Goal: Find specific fact: Find specific fact

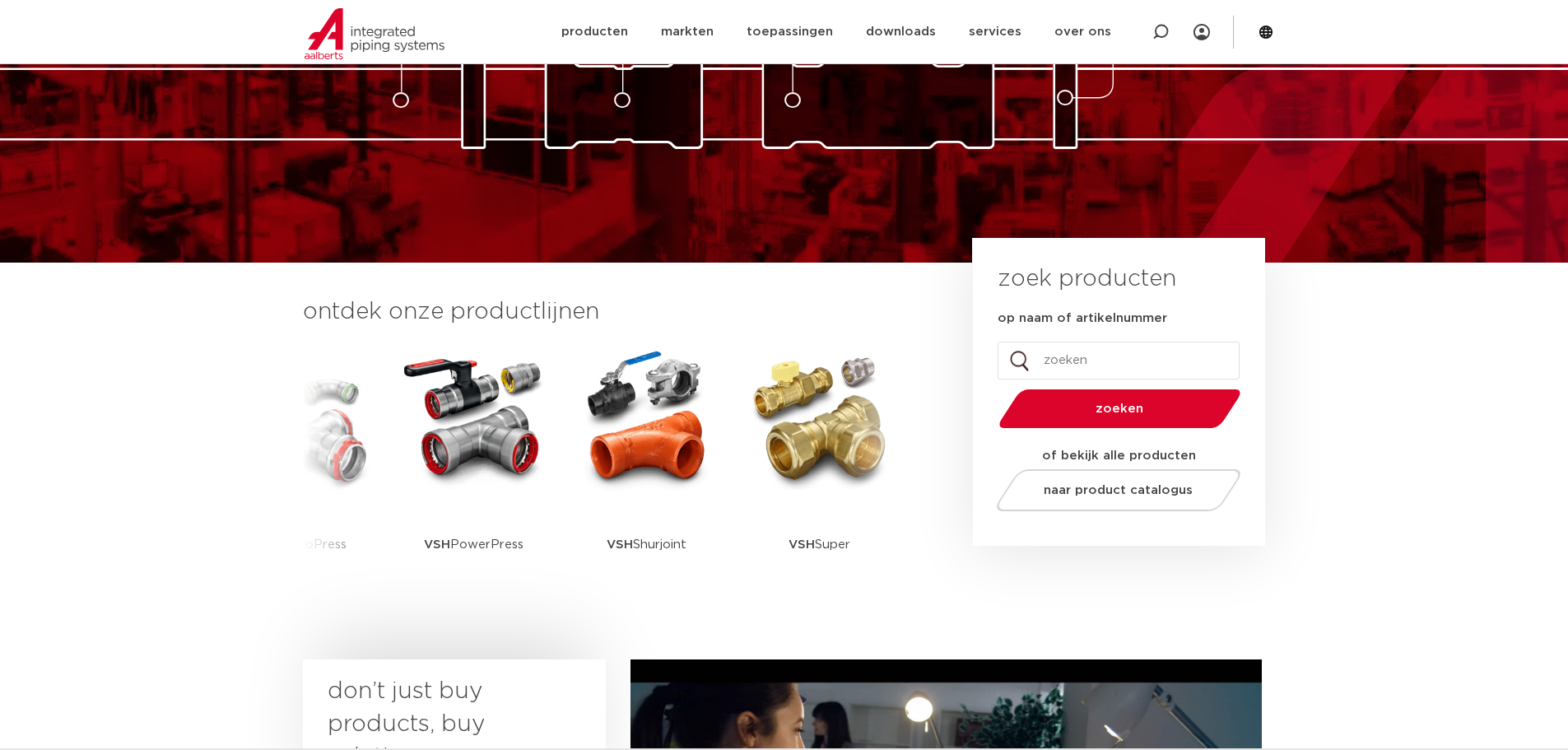
scroll to position [247, 0]
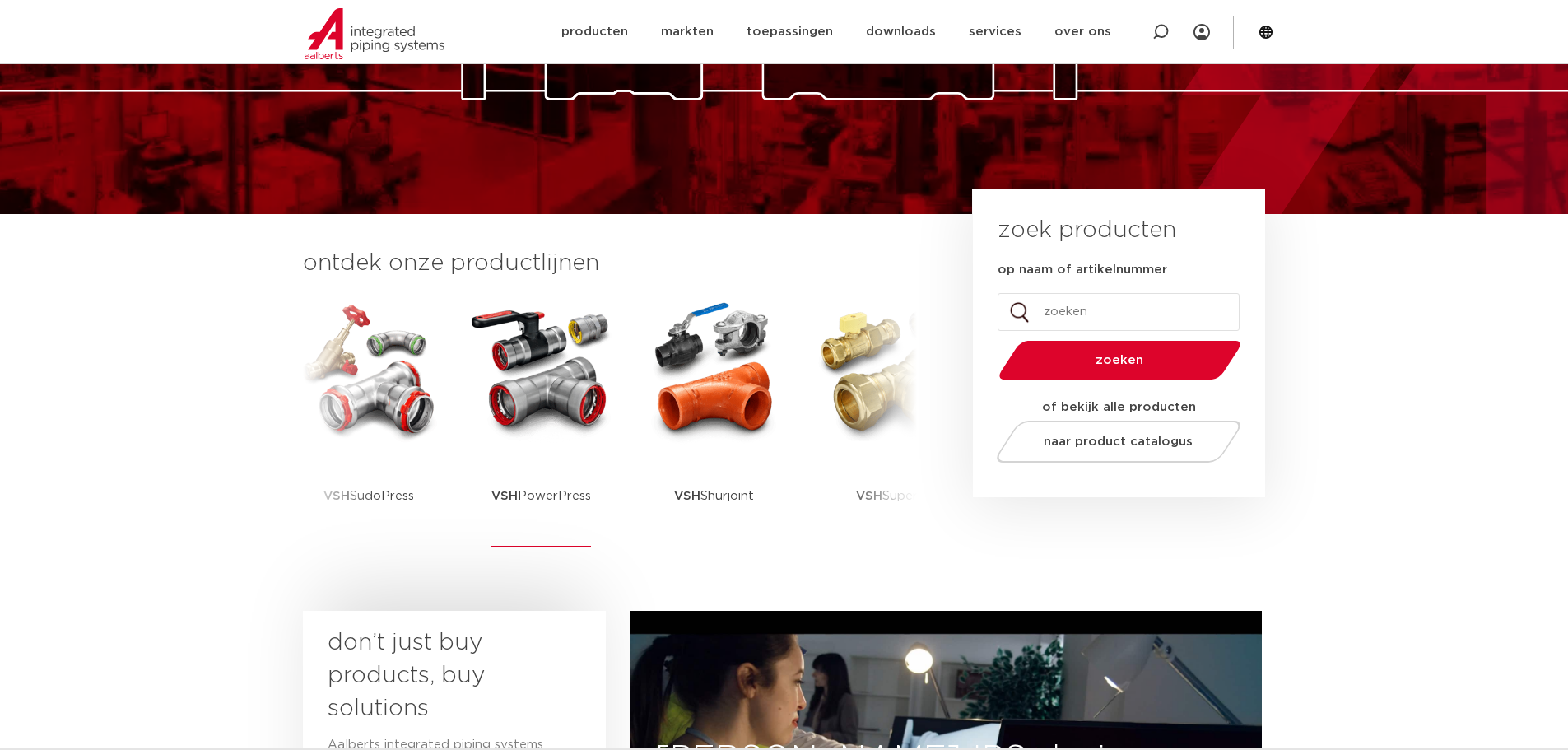
click at [522, 418] on img at bounding box center [541, 370] width 148 height 148
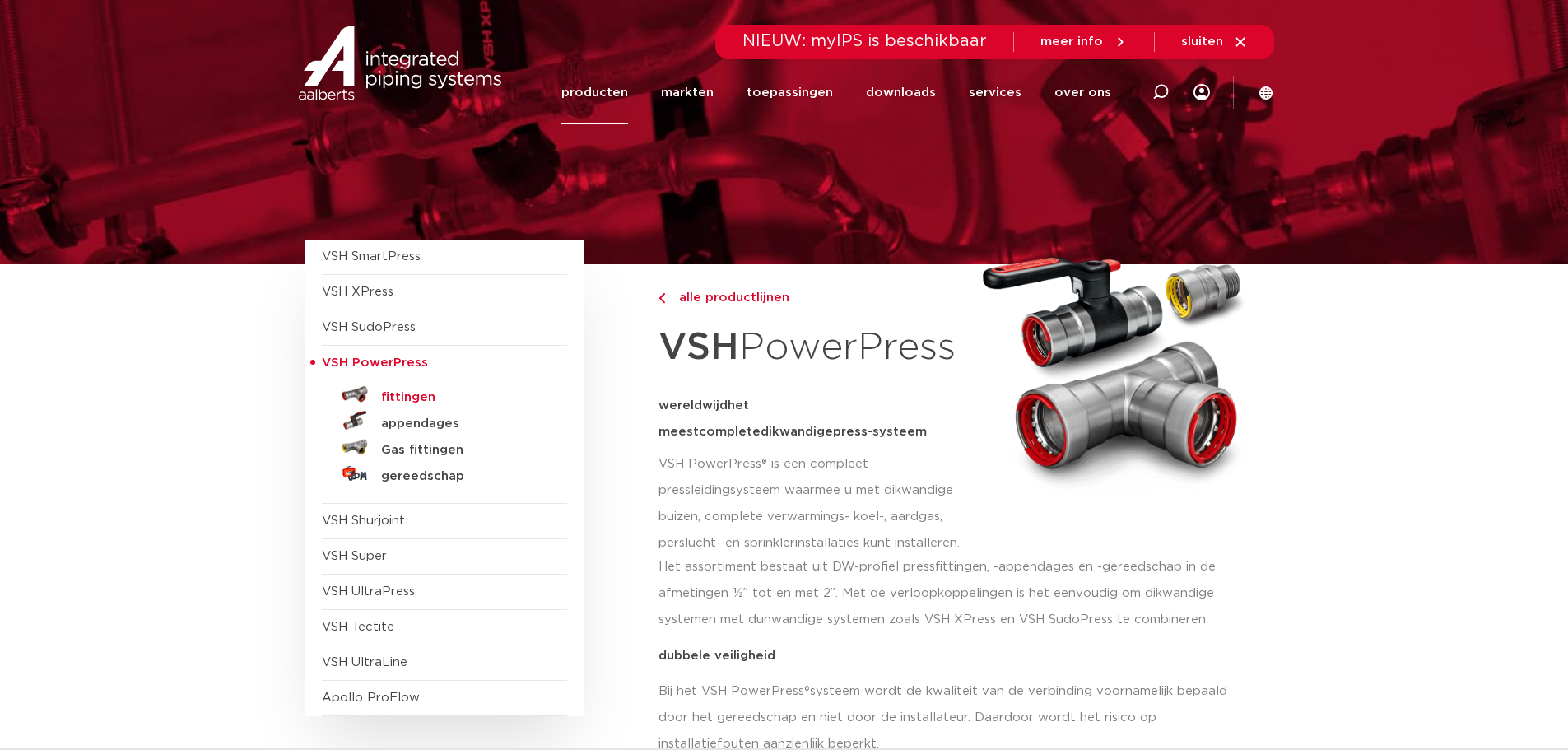
click at [412, 394] on h5 "fittingen" at bounding box center [462, 398] width 163 height 15
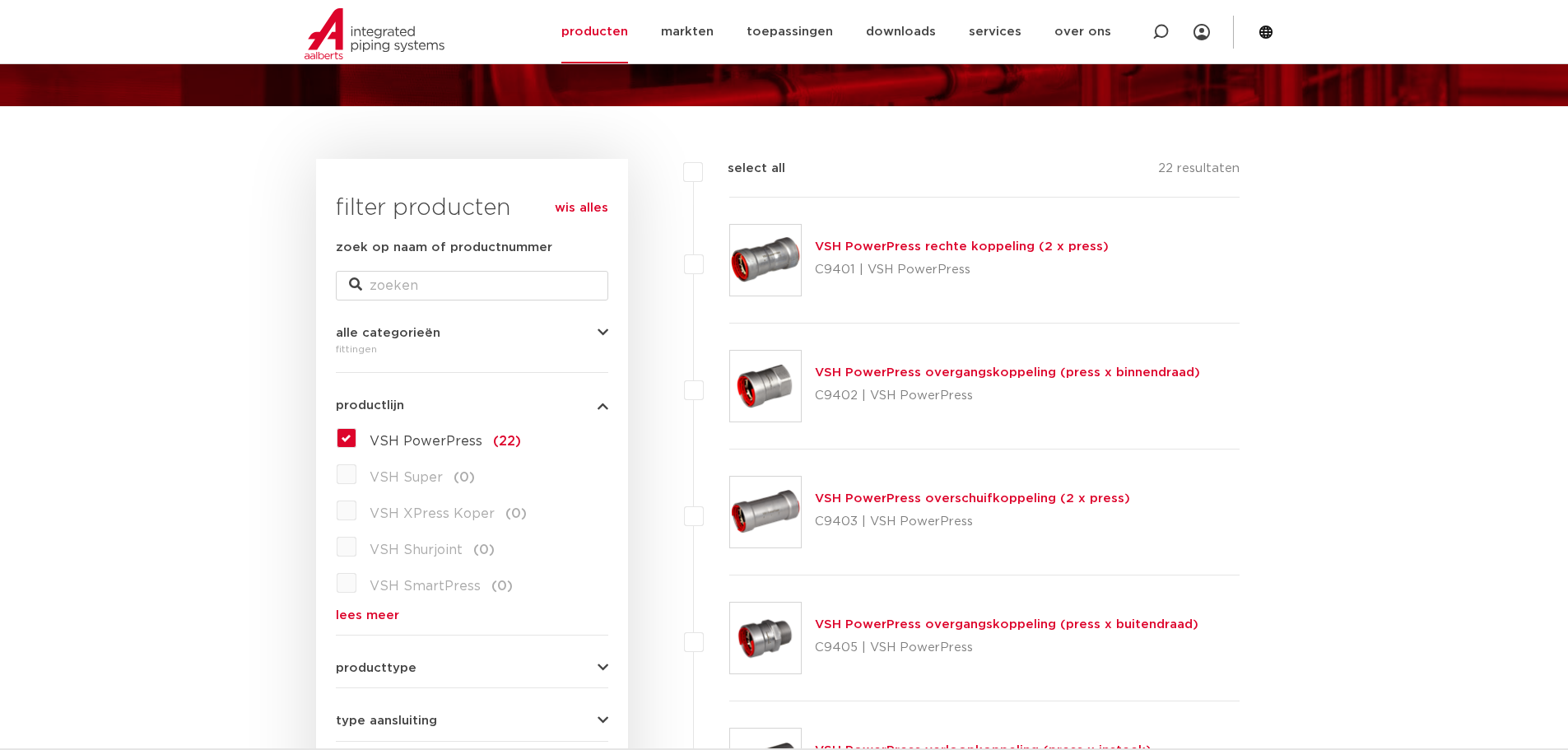
scroll to position [165, 0]
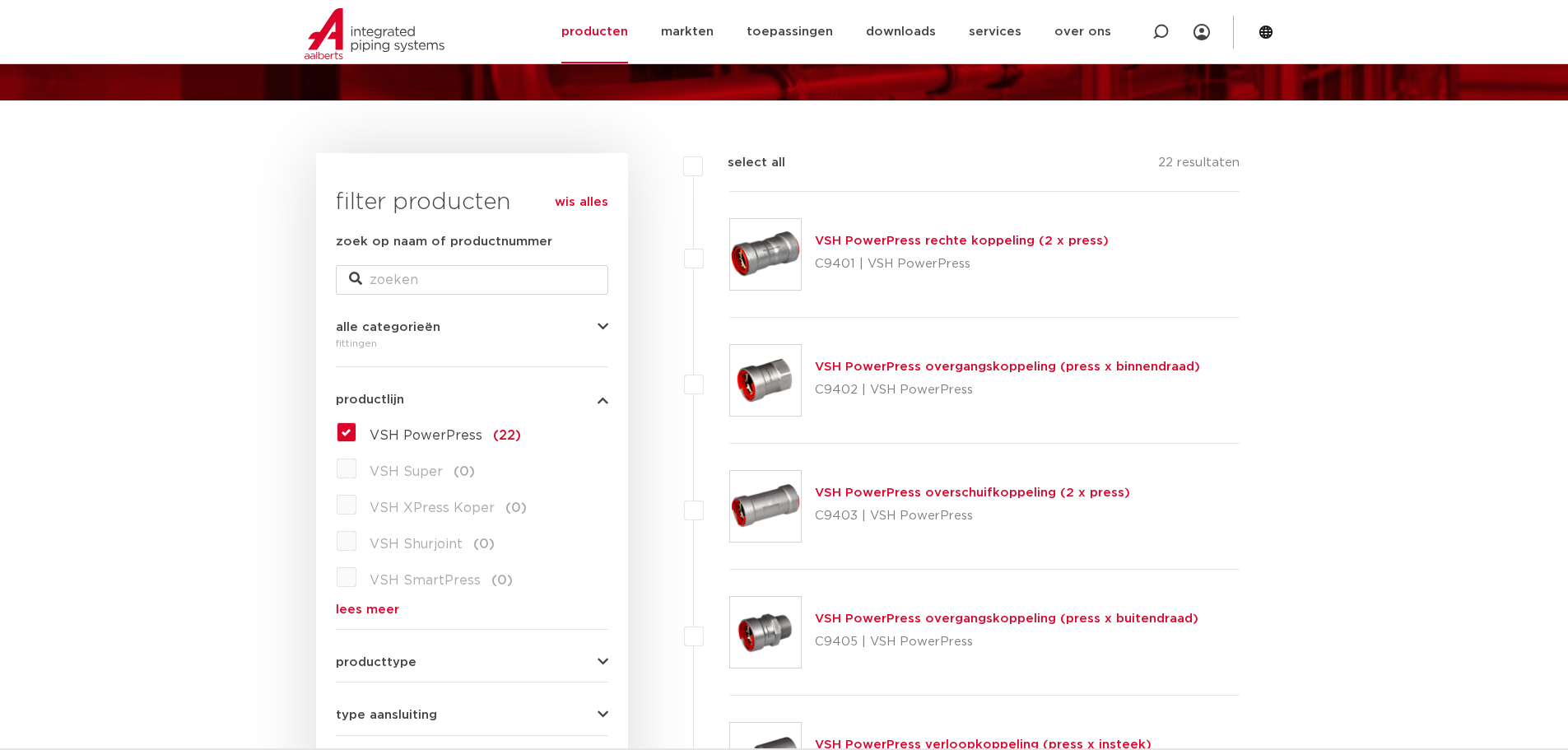
click at [864, 241] on link "VSH PowerPress rechte koppeling (2 x press)" at bounding box center [962, 241] width 294 height 13
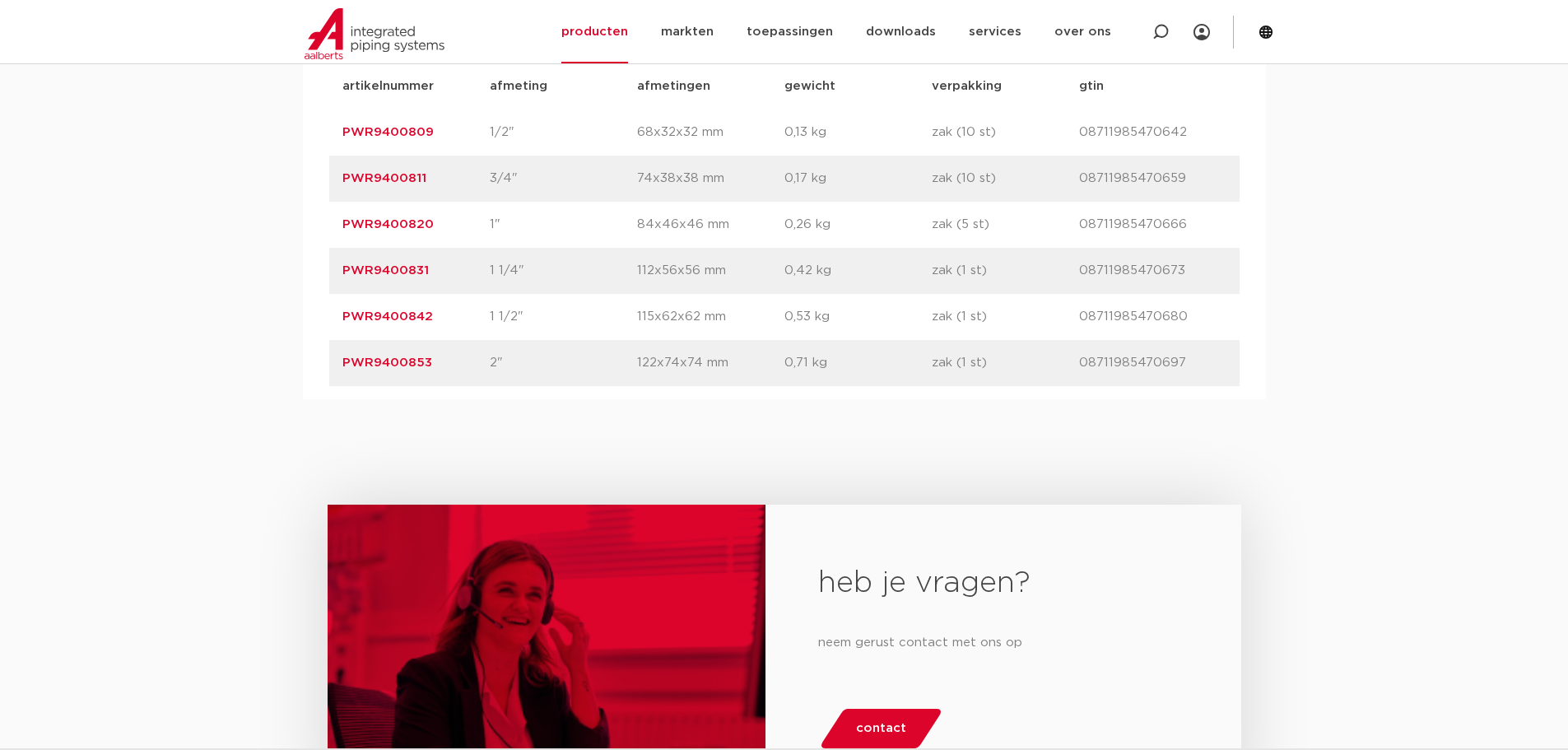
scroll to position [1070, 0]
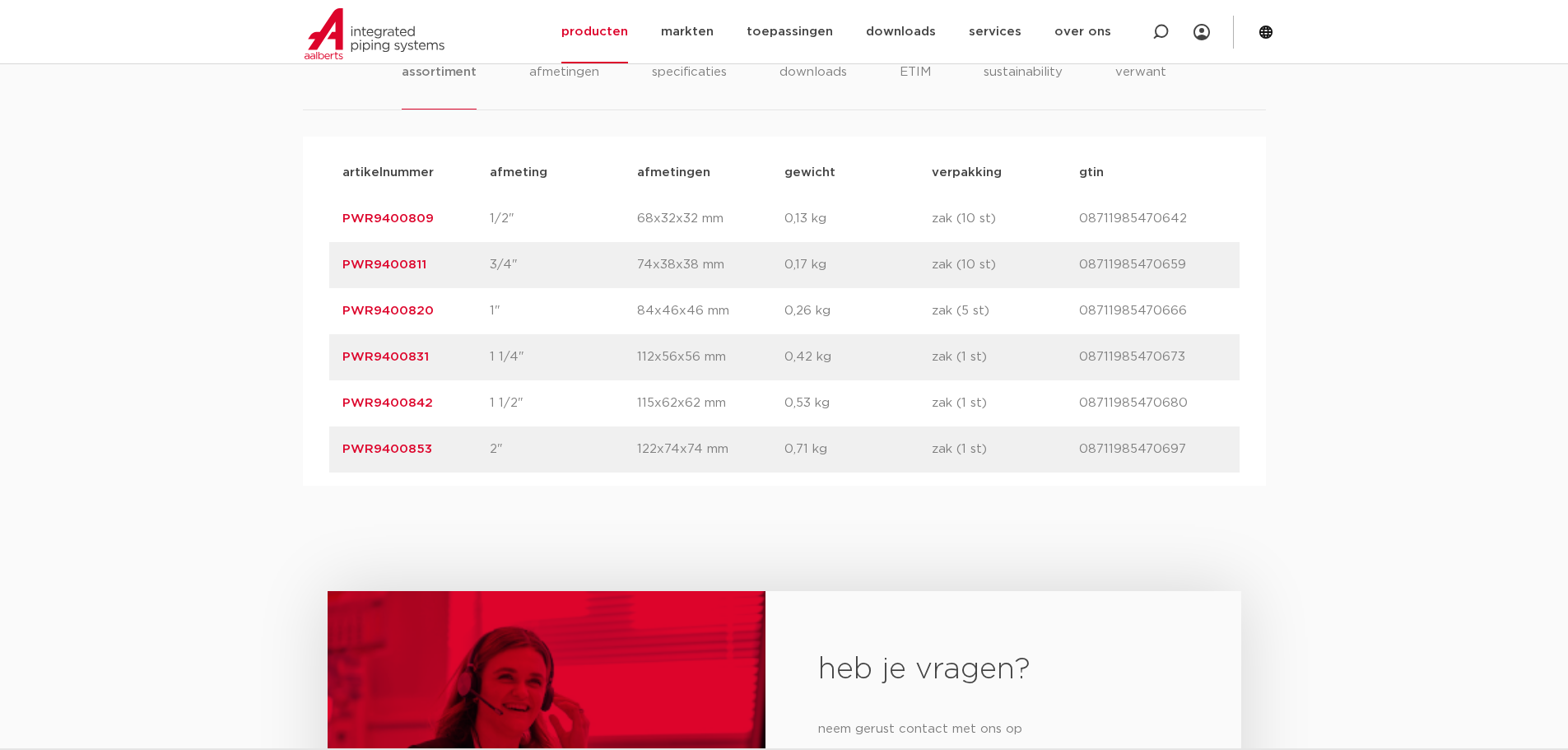
drag, startPoint x: 433, startPoint y: 449, endPoint x: 344, endPoint y: 451, distance: 89.0
click at [344, 451] on p "PWR9400853" at bounding box center [416, 449] width 147 height 20
copy link "PWR9400853"
